Goal: Transaction & Acquisition: Purchase product/service

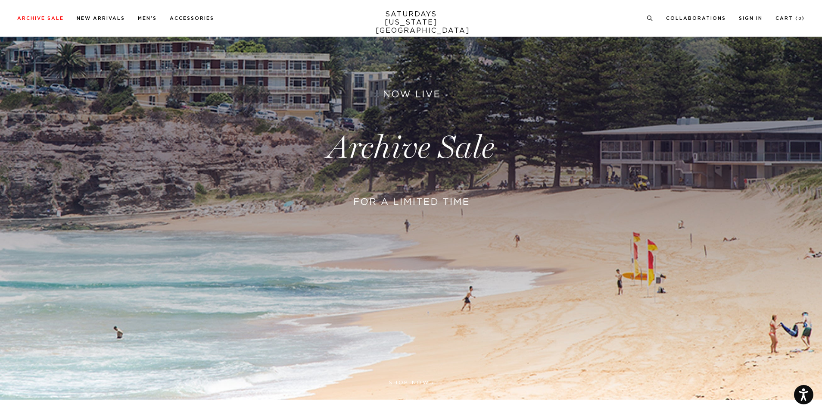
scroll to position [157, 0]
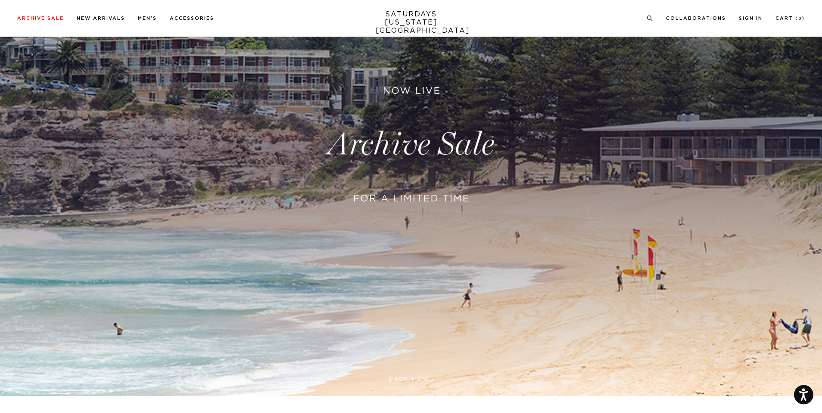
click at [420, 168] on link at bounding box center [411, 144] width 822 height 503
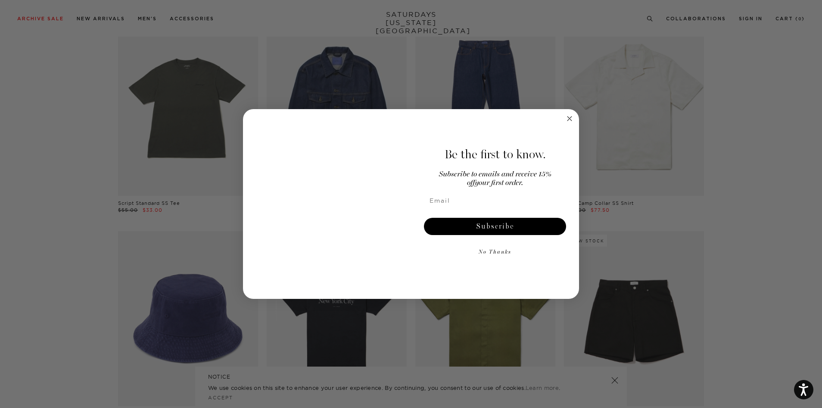
scroll to position [3727, 0]
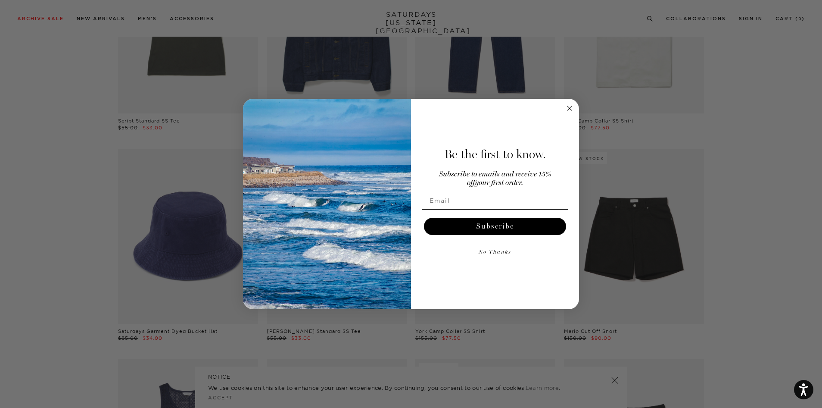
click at [571, 107] on icon "Close dialog" at bounding box center [570, 108] width 4 height 4
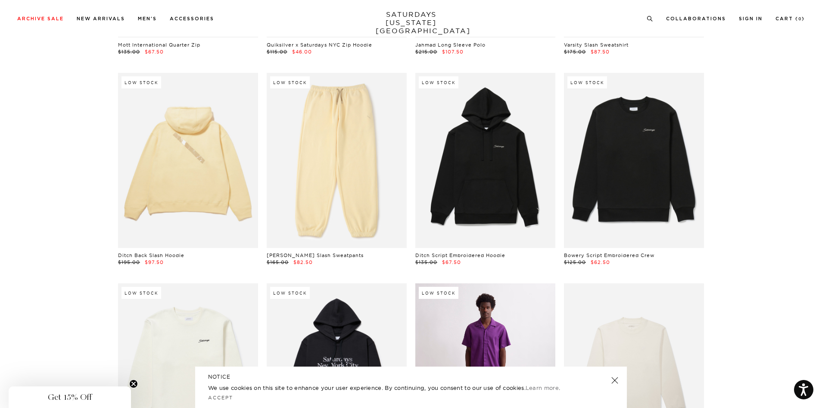
scroll to position [8867, 0]
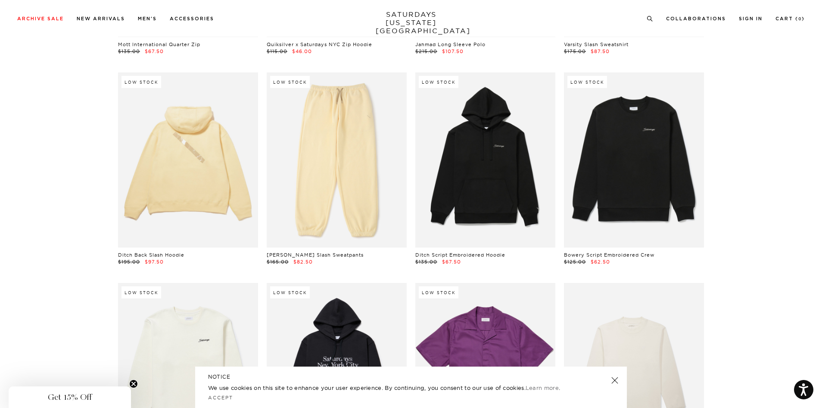
click at [614, 378] on link at bounding box center [615, 380] width 12 height 12
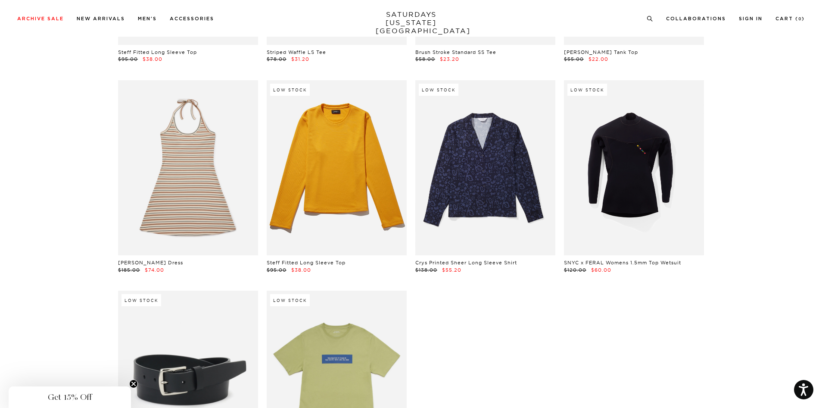
scroll to position [19325, 0]
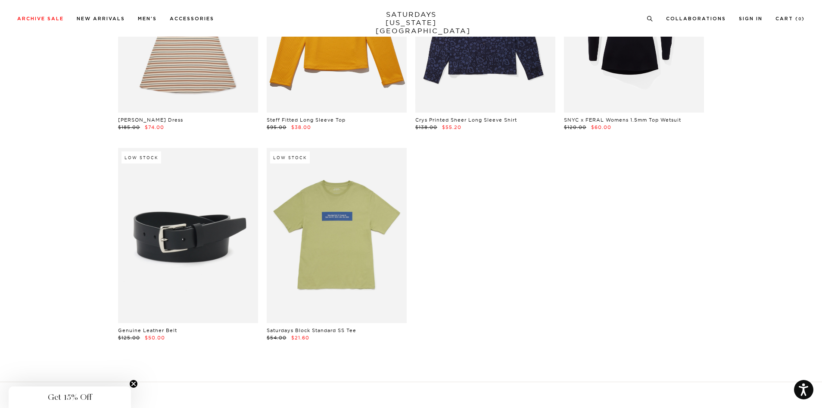
click at [412, 21] on link "SATURDAYS NEW YORK CITY" at bounding box center [411, 22] width 71 height 25
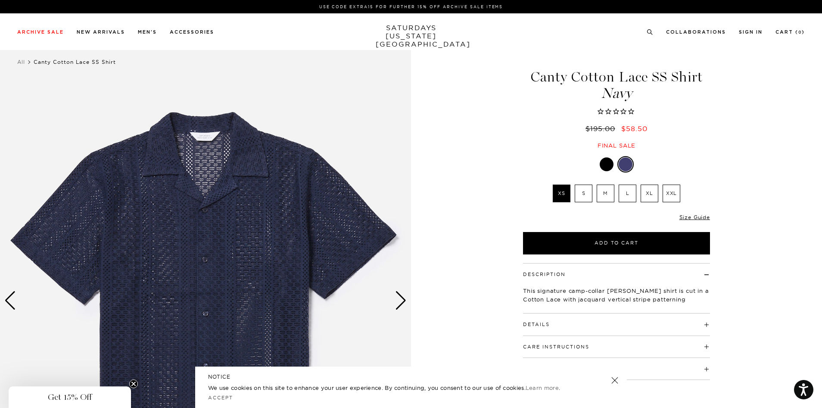
click at [401, 304] on div "Next slide" at bounding box center [401, 300] width 12 height 19
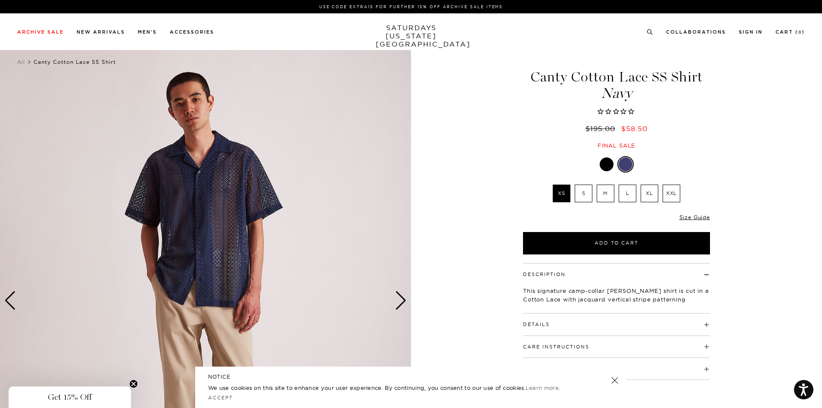
click at [401, 304] on div "Next slide" at bounding box center [401, 300] width 12 height 19
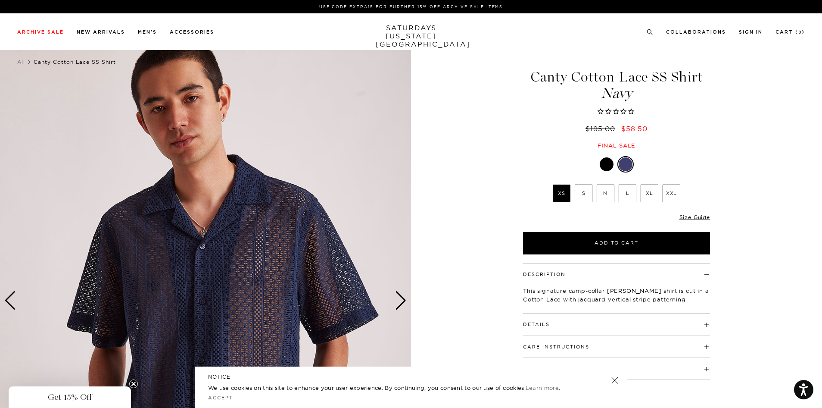
click at [401, 304] on div "Next slide" at bounding box center [401, 300] width 12 height 19
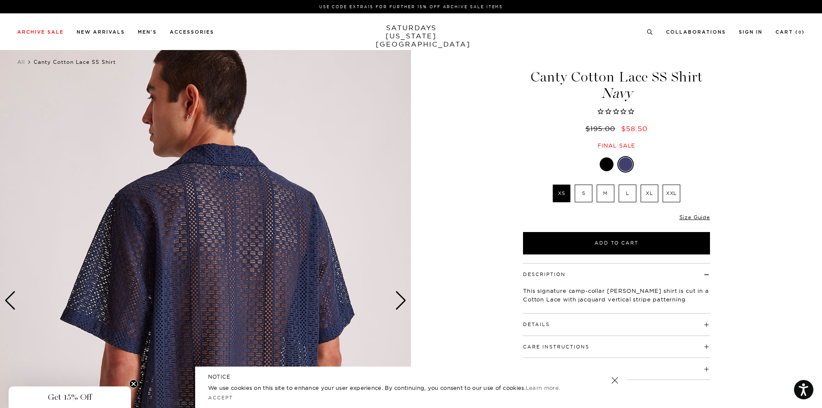
click at [401, 304] on div "Next slide" at bounding box center [401, 300] width 12 height 19
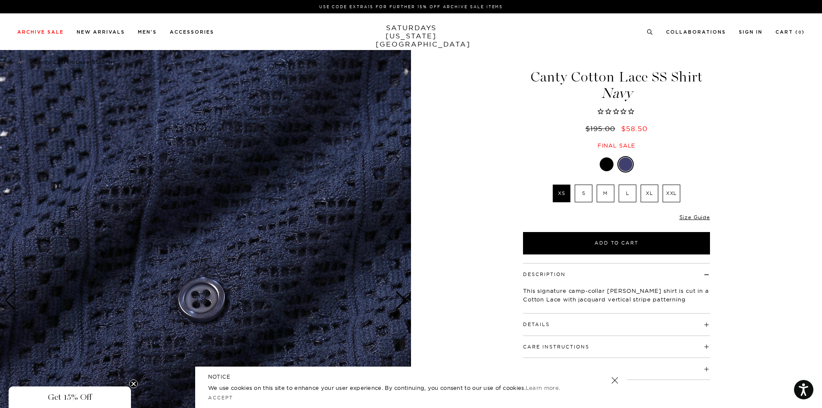
click at [402, 304] on div "Next slide" at bounding box center [401, 300] width 12 height 19
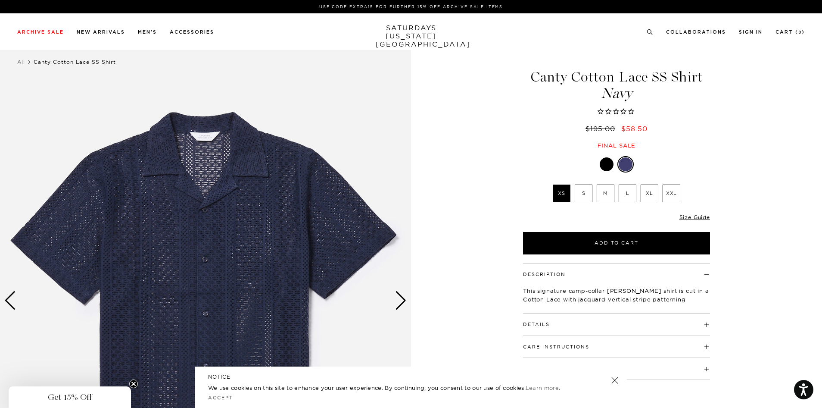
click at [402, 304] on div "Next slide" at bounding box center [401, 300] width 12 height 19
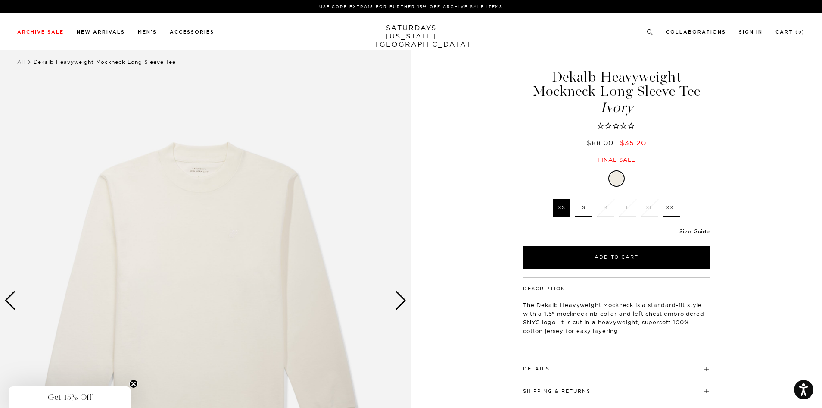
click at [399, 301] on div "Next slide" at bounding box center [401, 300] width 12 height 19
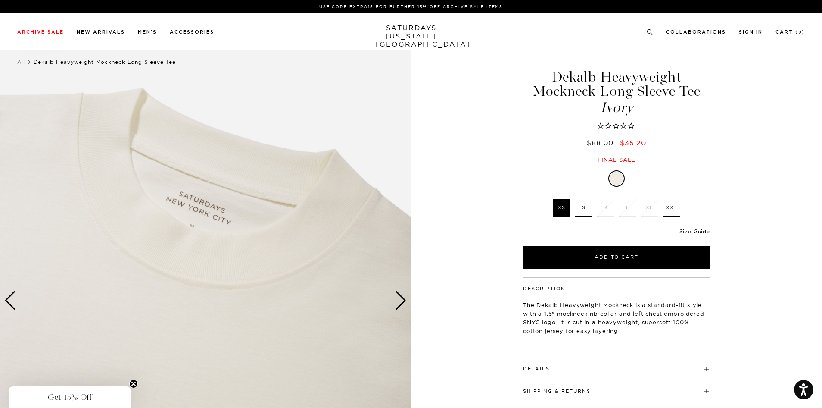
click at [399, 301] on div "Next slide" at bounding box center [401, 300] width 12 height 19
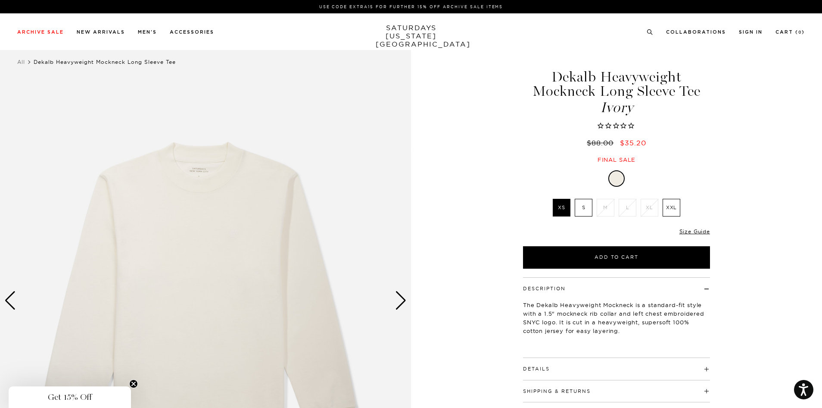
click at [399, 301] on div "Next slide" at bounding box center [401, 300] width 12 height 19
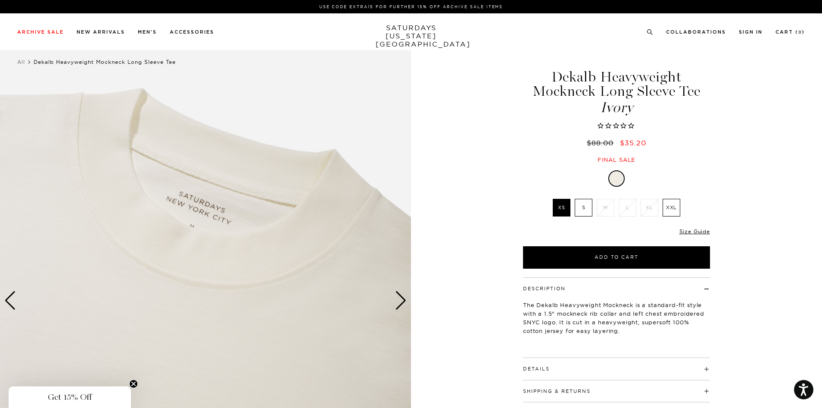
click at [399, 301] on div "Next slide" at bounding box center [401, 300] width 12 height 19
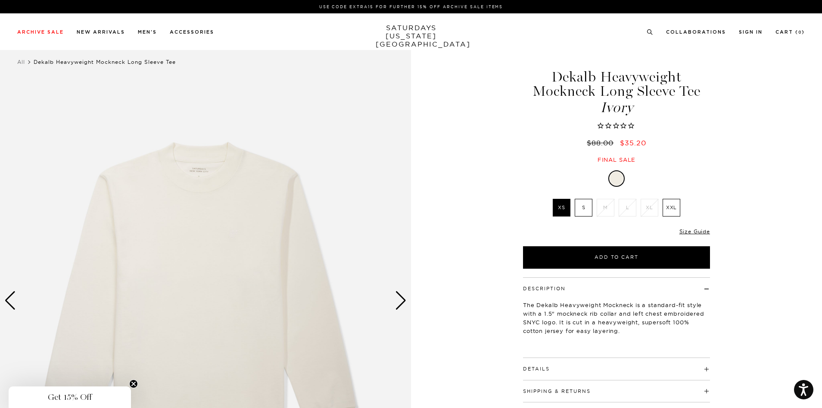
click at [399, 301] on div "Next slide" at bounding box center [401, 300] width 12 height 19
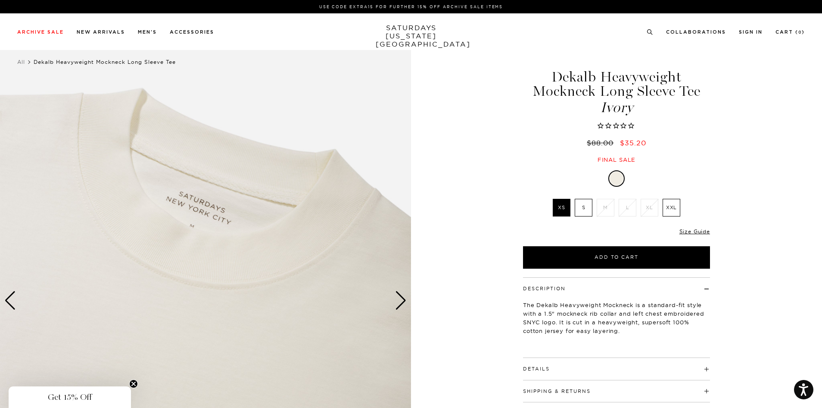
click at [399, 301] on div "Next slide" at bounding box center [401, 300] width 12 height 19
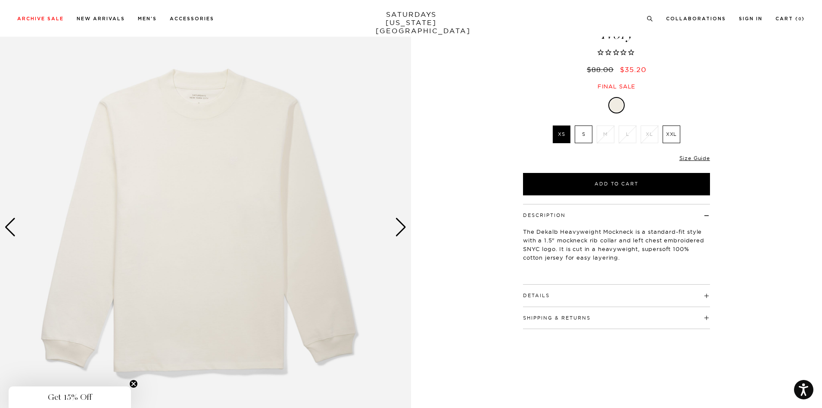
scroll to position [75, 0]
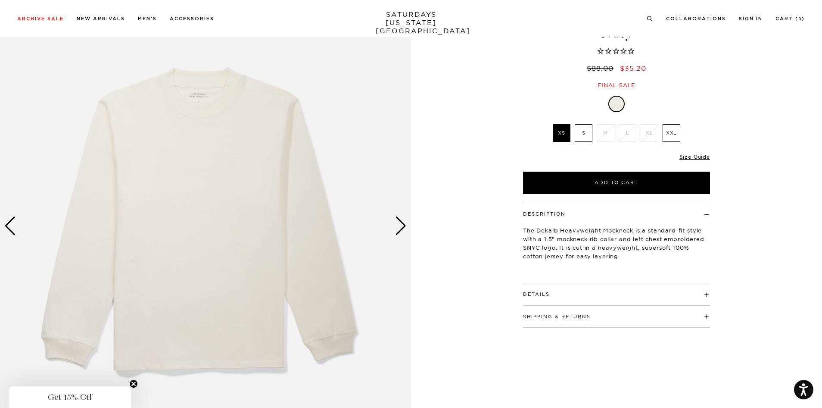
click at [589, 133] on label "S" at bounding box center [584, 133] width 18 height 18
click at [0, 0] on input "S" at bounding box center [0, 0] width 0 height 0
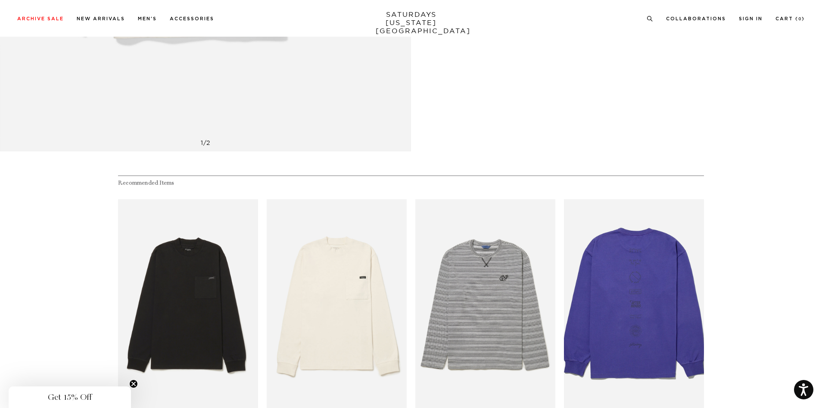
scroll to position [485, 0]
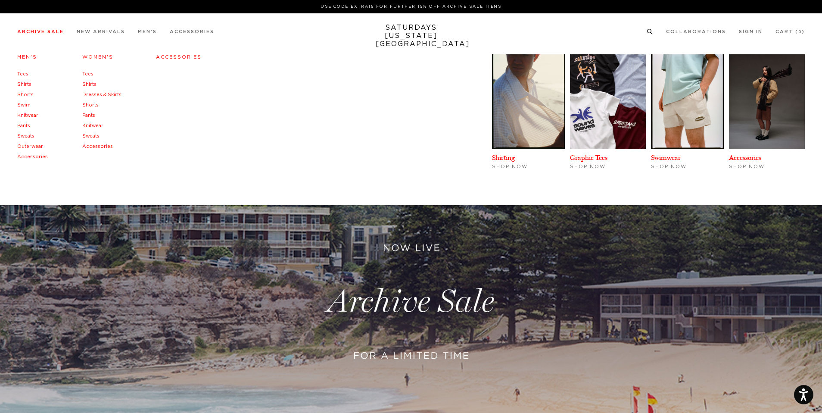
click at [25, 58] on link "Men's" at bounding box center [27, 57] width 20 height 5
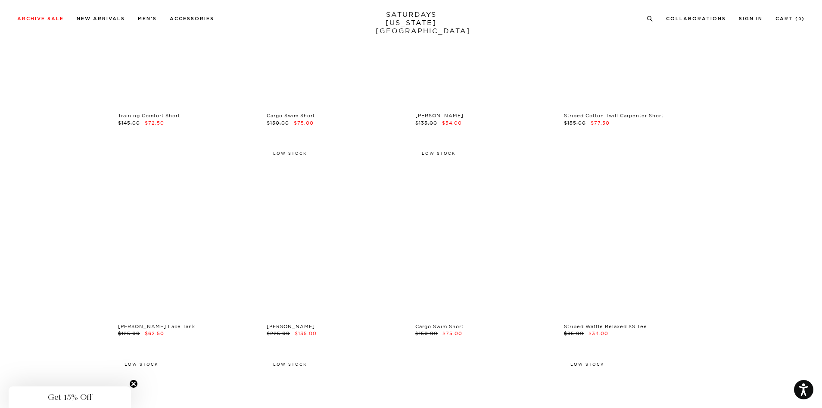
scroll to position [6866, 0]
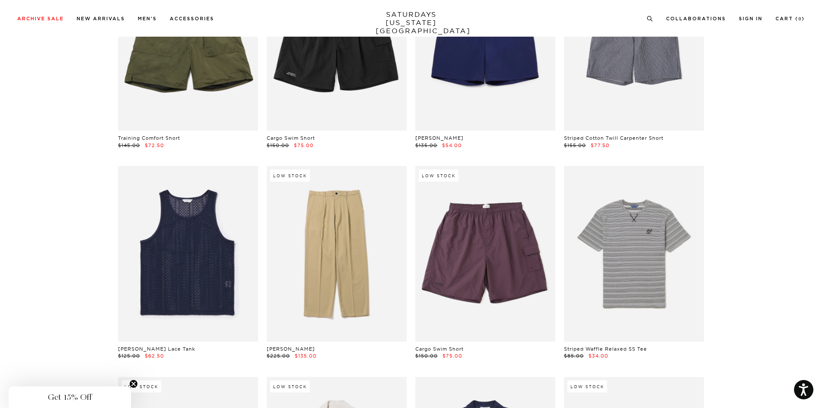
click at [414, 17] on link "SATURDAYS NEW YORK CITY" at bounding box center [411, 22] width 71 height 25
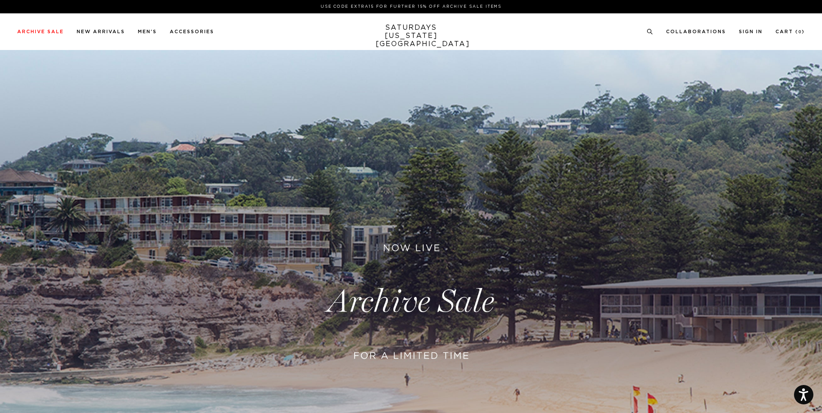
click at [404, 30] on link "SATURDAYS [US_STATE][GEOGRAPHIC_DATA]" at bounding box center [411, 36] width 71 height 25
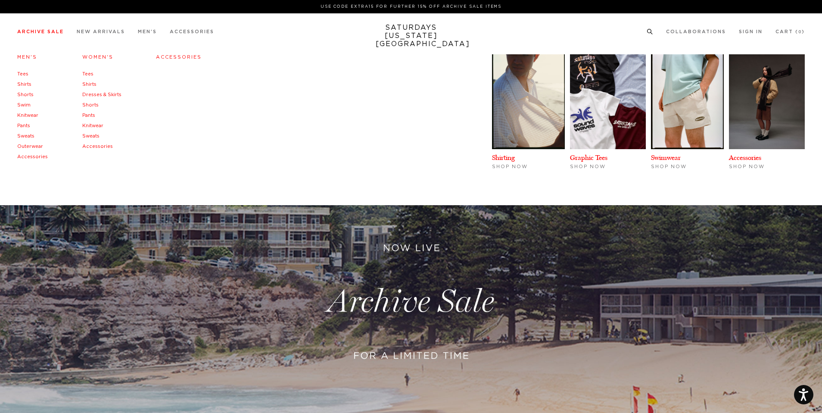
click at [23, 56] on link "Men's" at bounding box center [27, 57] width 20 height 5
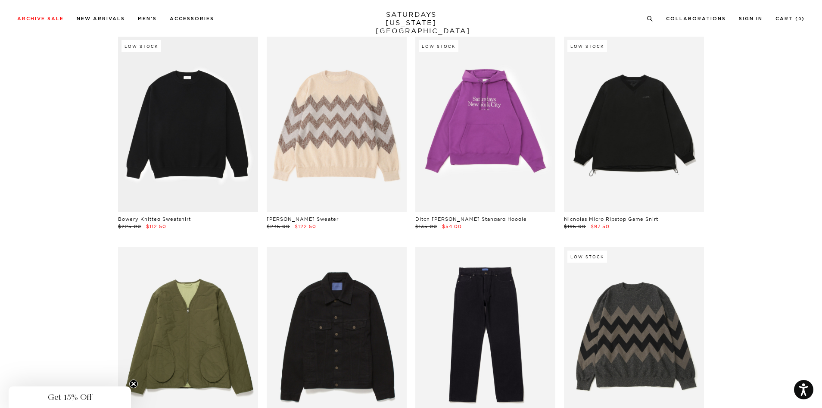
scroll to position [5111, 0]
